Goal: Task Accomplishment & Management: Manage account settings

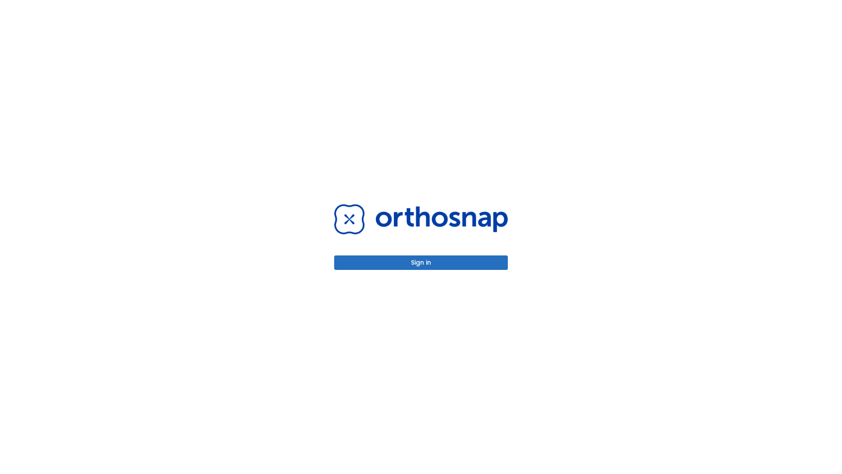
click at [421, 262] on button "Sign in" at bounding box center [421, 262] width 174 height 14
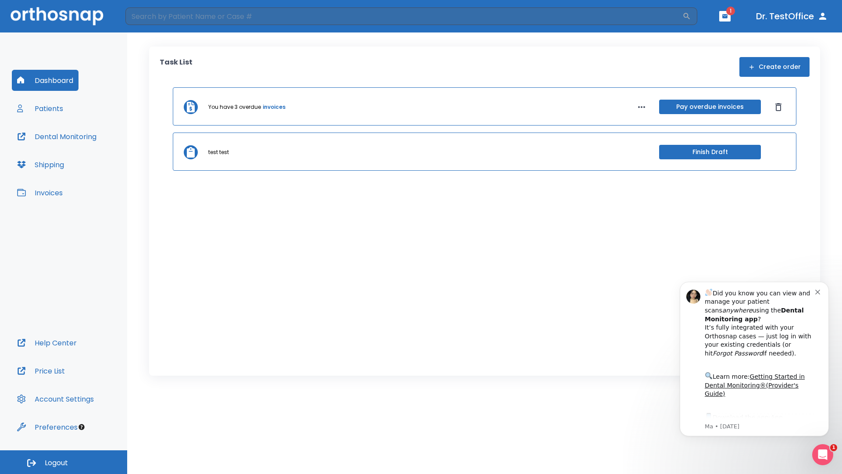
click at [64, 462] on span "Logout" at bounding box center [56, 463] width 23 height 10
